Goal: Information Seeking & Learning: Learn about a topic

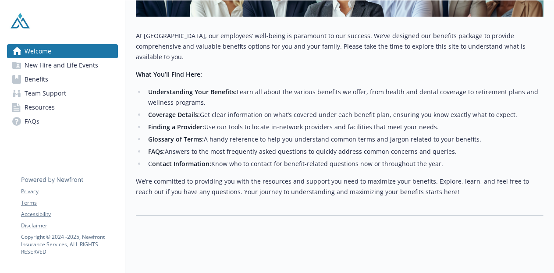
scroll to position [197, 0]
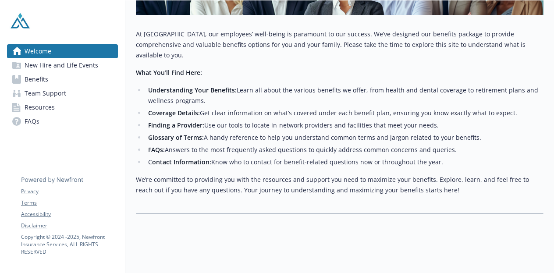
click at [31, 64] on span "New Hire and Life Events" at bounding box center [62, 65] width 74 height 14
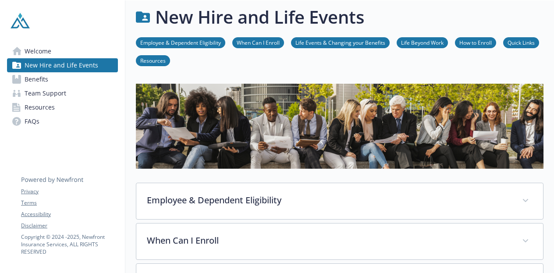
scroll to position [197, 0]
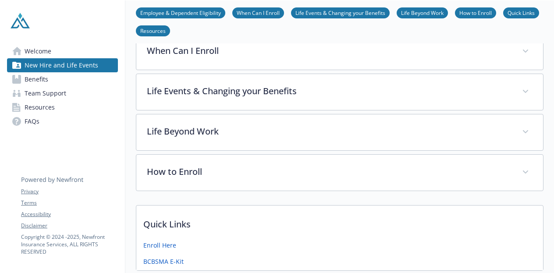
click at [35, 78] on span "Benefits" at bounding box center [37, 79] width 24 height 14
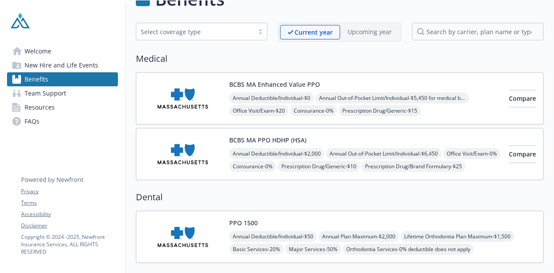
scroll to position [21, 0]
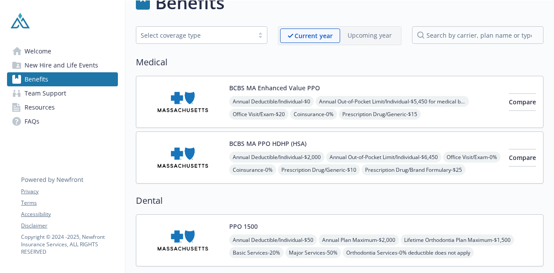
click at [268, 144] on button "BCBS MA PPO HDHP (HSA)" at bounding box center [267, 143] width 77 height 9
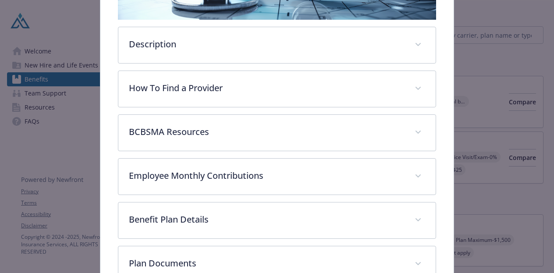
scroll to position [202, 0]
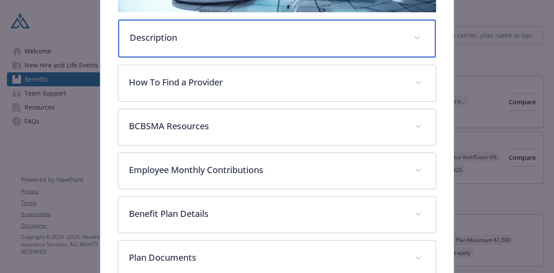
click at [410, 35] on span "details for plan Medical - BCBS MA PPO HDHP (HSA) - Medical PPO" at bounding box center [417, 38] width 14 height 14
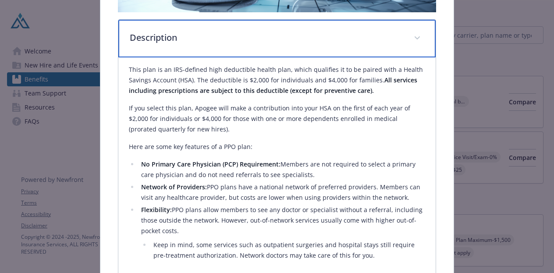
click at [415, 36] on icon "details for plan Medical - BCBS MA PPO HDHP (HSA) - Medical PPO" at bounding box center [417, 38] width 5 height 4
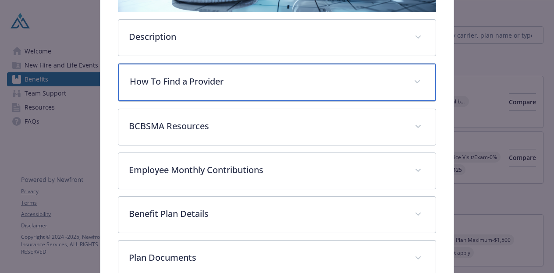
click at [417, 81] on span "details for plan Medical - BCBS MA PPO HDHP (HSA) - Medical PPO" at bounding box center [417, 82] width 14 height 14
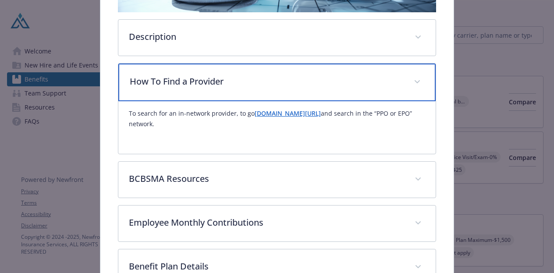
click at [412, 79] on span "details for plan Medical - BCBS MA PPO HDHP (HSA) - Medical PPO" at bounding box center [417, 82] width 14 height 14
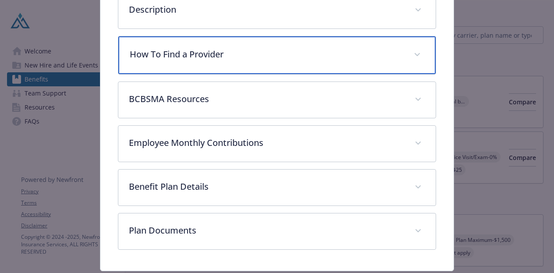
scroll to position [254, 0]
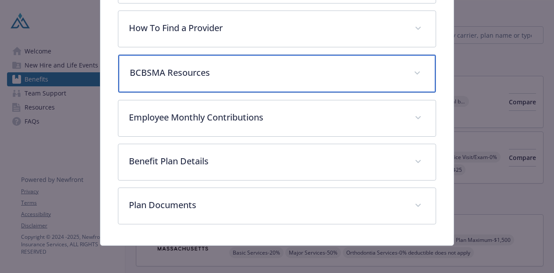
click at [410, 73] on span "details for plan Medical - BCBS MA PPO HDHP (HSA) - Medical PPO" at bounding box center [417, 73] width 14 height 14
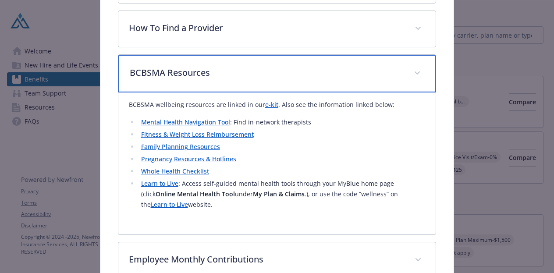
click at [415, 71] on icon "details for plan Medical - BCBS MA PPO HDHP (HSA) - Medical PPO" at bounding box center [417, 73] width 5 height 4
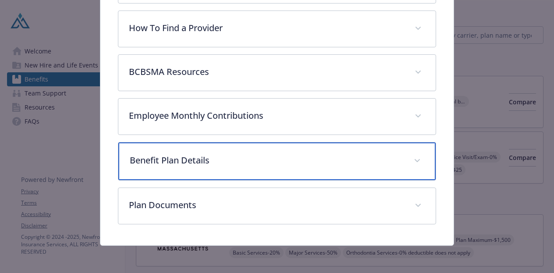
click at [305, 157] on p "Benefit Plan Details" at bounding box center [267, 160] width 274 height 13
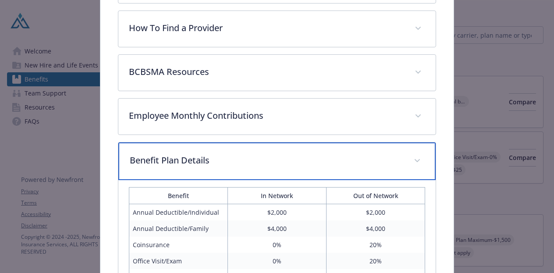
click at [412, 155] on span "details for plan Medical - BCBS MA PPO HDHP (HSA) - Medical PPO" at bounding box center [417, 161] width 14 height 14
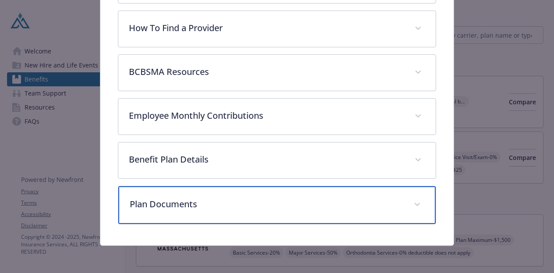
click at [405, 205] on div "Plan Documents" at bounding box center [277, 205] width 318 height 38
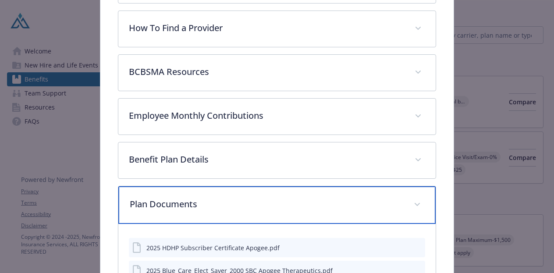
scroll to position [328, 0]
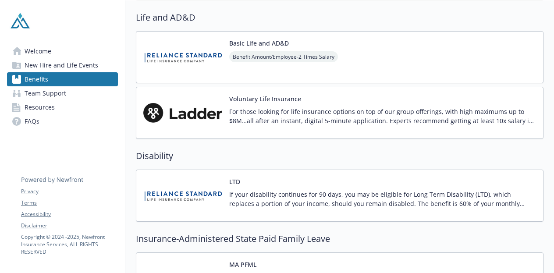
scroll to position [372, 0]
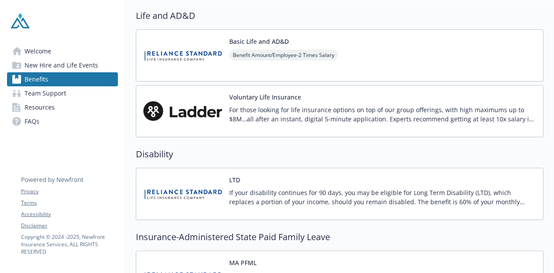
click at [242, 99] on button "Voluntary Life Insurance" at bounding box center [265, 96] width 72 height 9
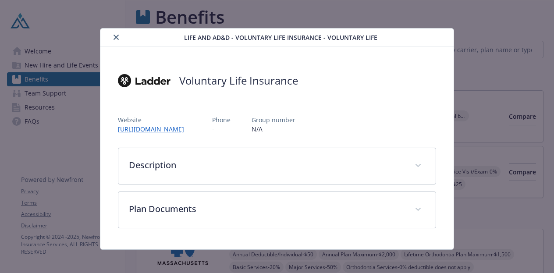
scroll to position [372, 0]
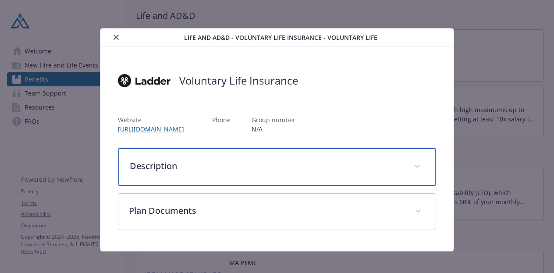
click at [411, 164] on span "details for plan Life and AD&D - Voluntary Life Insurance - Voluntary Life" at bounding box center [417, 166] width 14 height 14
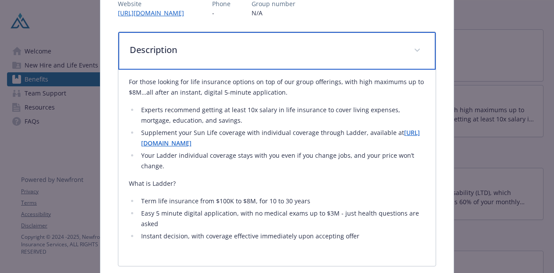
scroll to position [115, 0]
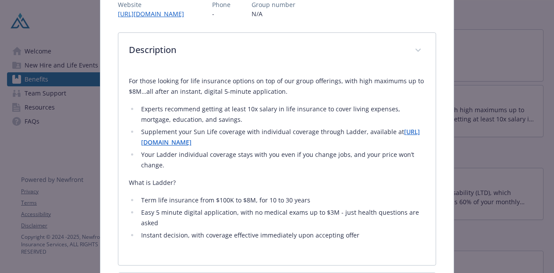
click at [185, 144] on link "[URL][DOMAIN_NAME]" at bounding box center [280, 137] width 279 height 19
